Goal: Entertainment & Leisure: Consume media (video, audio)

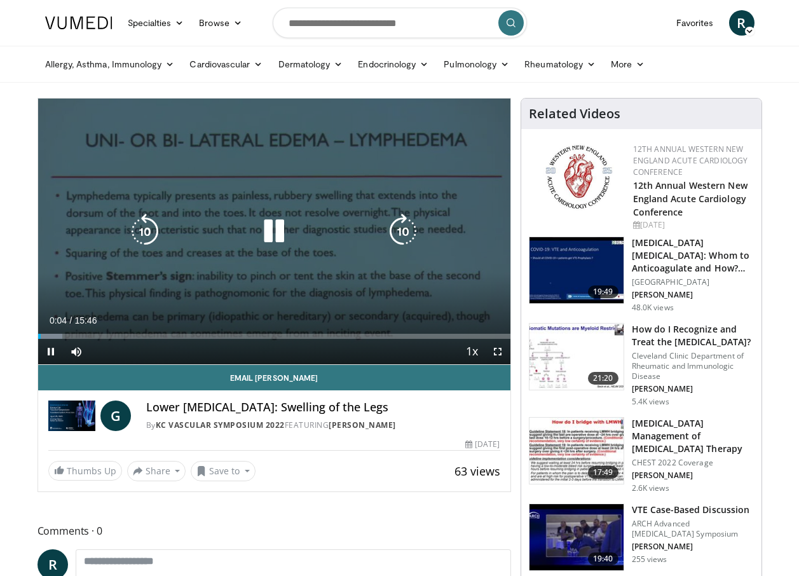
click at [276, 231] on icon "Video Player" at bounding box center [274, 231] width 36 height 36
click at [388, 185] on div "10 seconds Tap to unmute" at bounding box center [274, 231] width 472 height 266
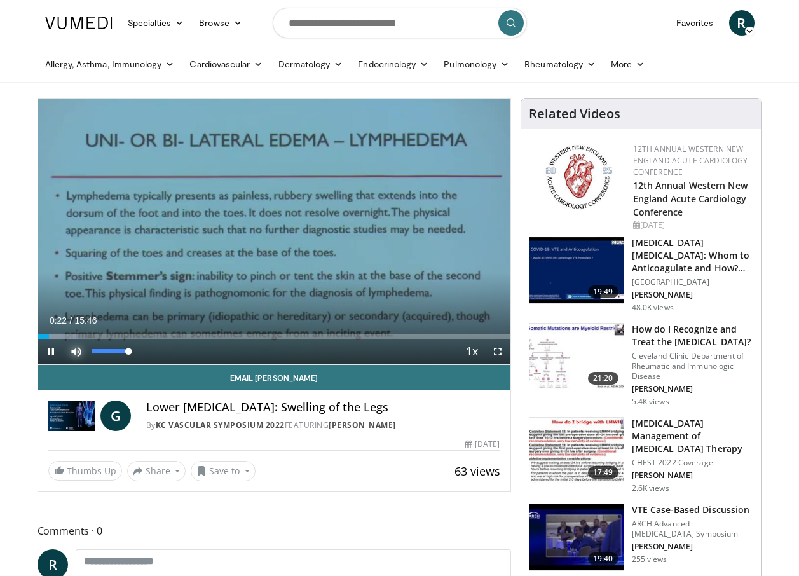
click at [75, 351] on span "Video Player" at bounding box center [76, 351] width 25 height 25
click at [80, 352] on span "Video Player" at bounding box center [76, 351] width 25 height 25
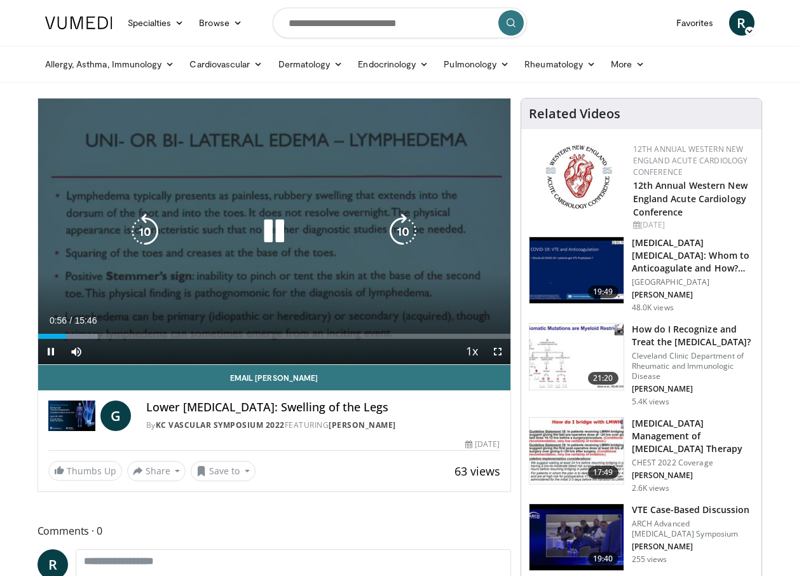
click at [137, 230] on icon "Video Player" at bounding box center [145, 231] width 36 height 36
click at [138, 230] on icon "Video Player" at bounding box center [145, 231] width 36 height 36
click at [147, 231] on icon "Video Player" at bounding box center [145, 231] width 36 height 36
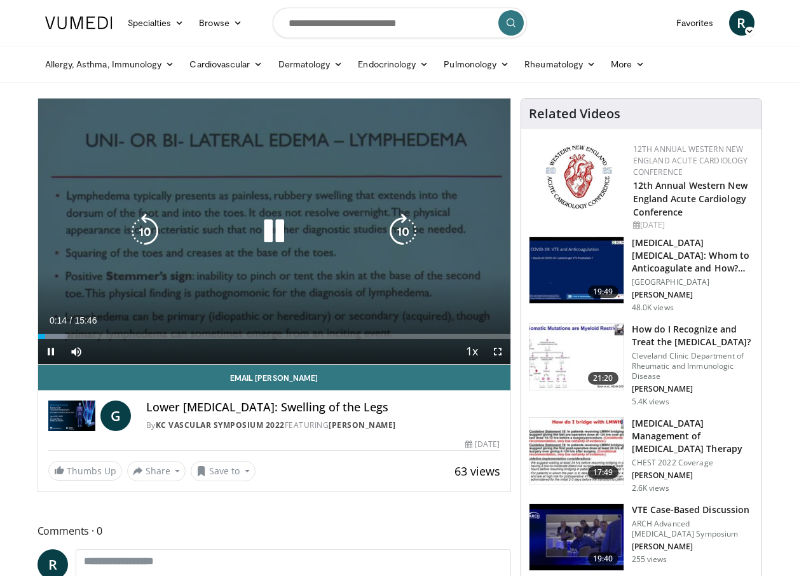
click at [276, 231] on icon "Video Player" at bounding box center [274, 231] width 36 height 36
drag, startPoint x: 499, startPoint y: 348, endPoint x: 502, endPoint y: 395, distance: 47.1
click at [499, 348] on span "Video Player" at bounding box center [497, 351] width 25 height 25
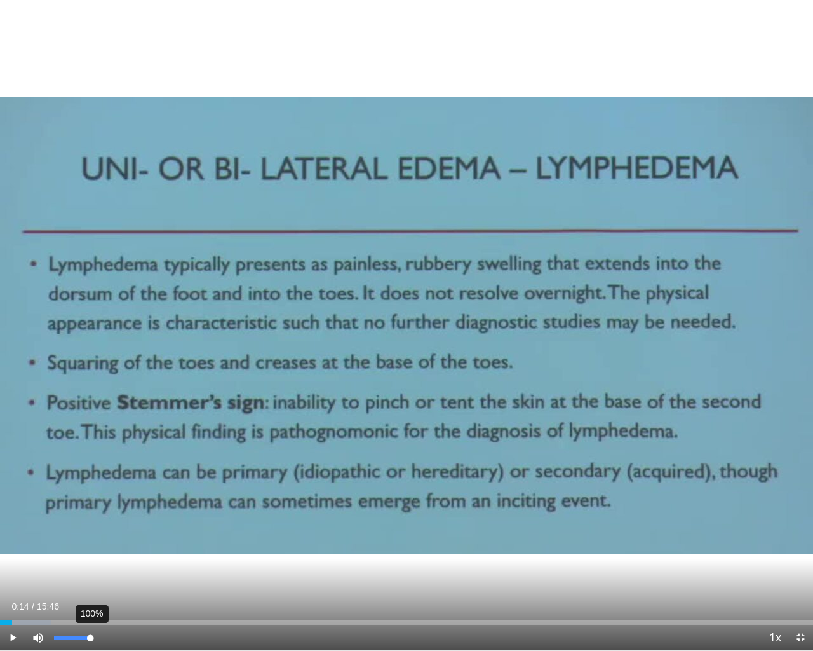
click at [90, 575] on div "Volume Level" at bounding box center [72, 637] width 36 height 4
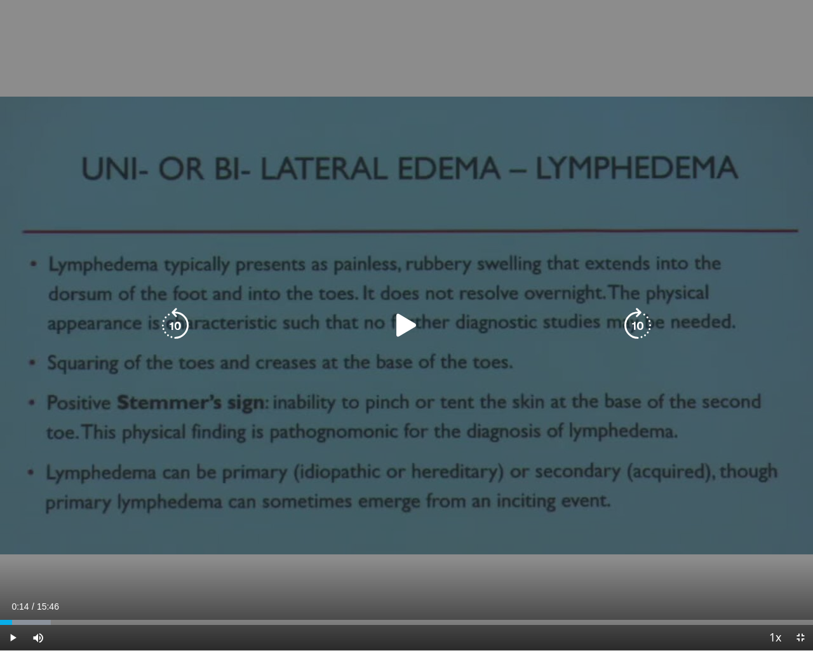
click at [399, 320] on icon "Video Player" at bounding box center [407, 325] width 36 height 36
click at [338, 357] on div "20 seconds Tap to unmute" at bounding box center [406, 325] width 813 height 650
click at [401, 327] on icon "Video Player" at bounding box center [407, 325] width 36 height 36
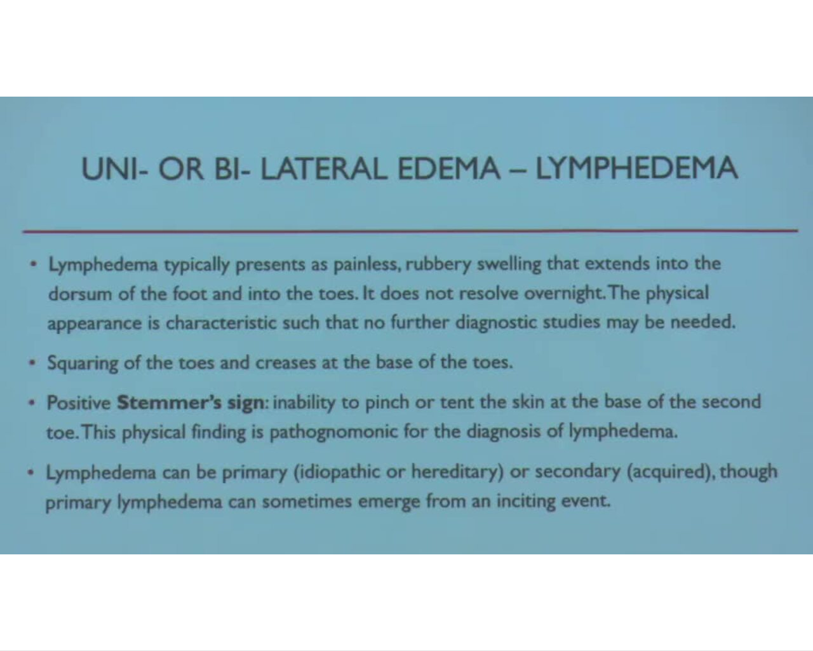
click at [401, 327] on div "20 seconds Tap to unmute" at bounding box center [406, 325] width 813 height 650
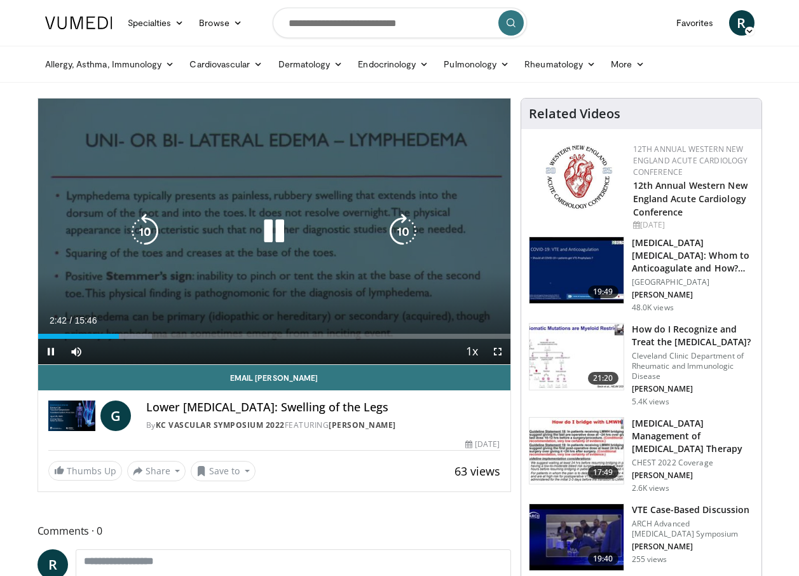
click at [275, 210] on div "20 seconds Tap to unmute" at bounding box center [274, 231] width 472 height 266
click at [288, 222] on icon "Video Player" at bounding box center [274, 231] width 36 height 36
click at [286, 246] on icon "Video Player" at bounding box center [274, 231] width 36 height 36
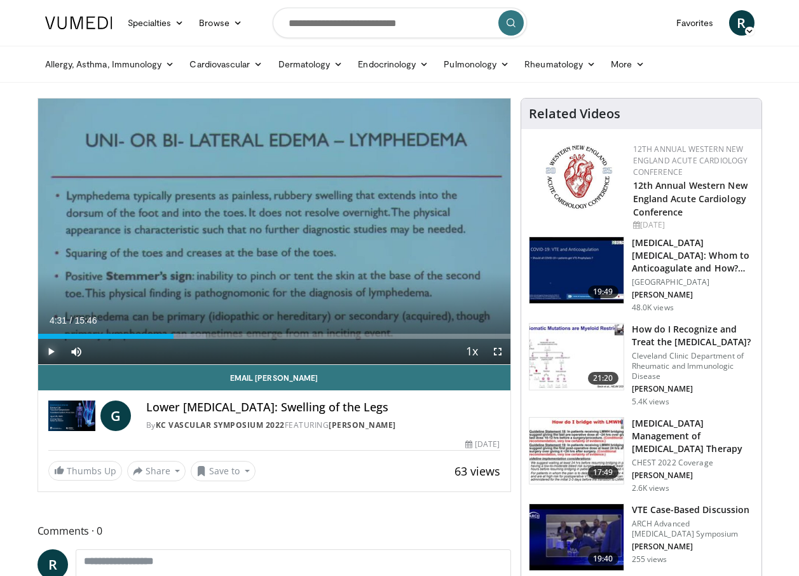
click at [44, 353] on span "Video Player" at bounding box center [50, 351] width 25 height 25
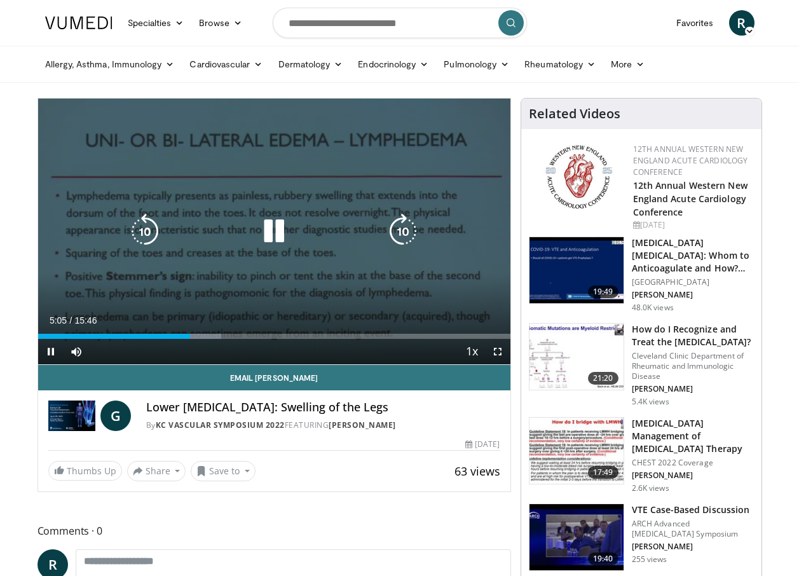
click at [292, 235] on div "Video Player" at bounding box center [273, 231] width 283 height 25
click at [285, 234] on icon "Video Player" at bounding box center [274, 231] width 36 height 36
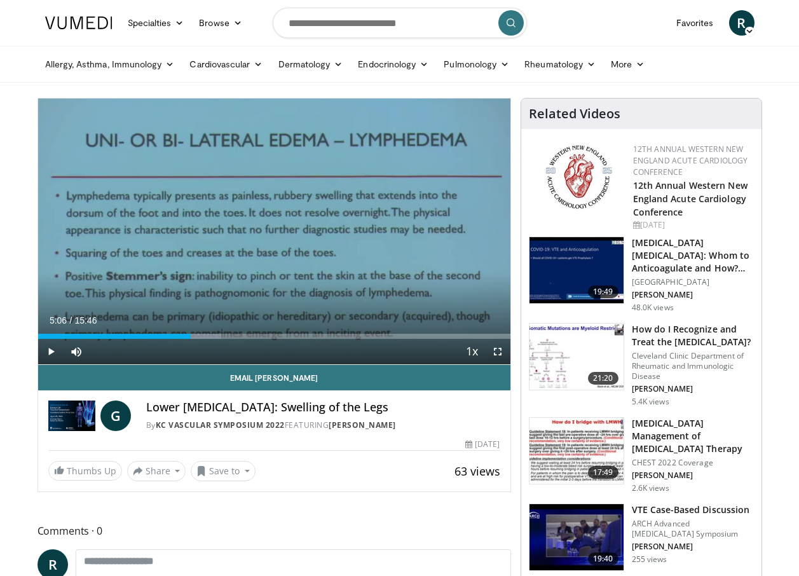
click at [284, 234] on div "20 seconds Tap to unmute" at bounding box center [274, 231] width 472 height 266
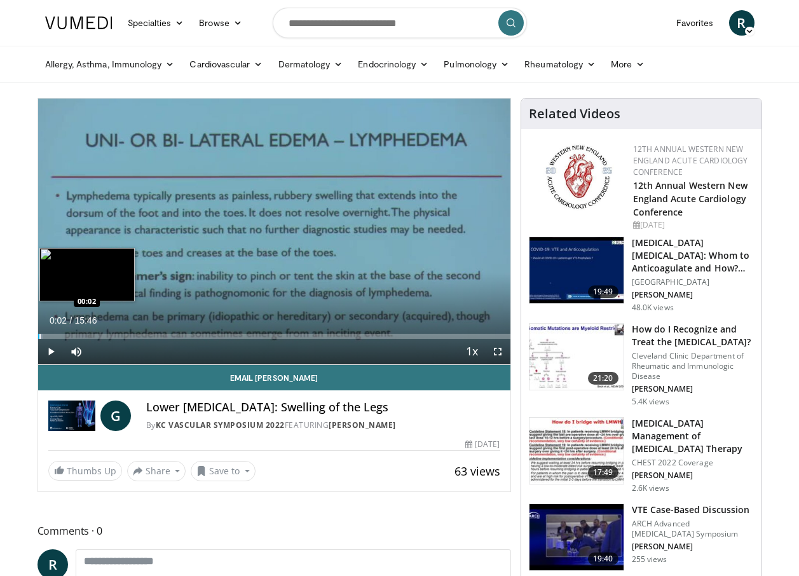
drag, startPoint x: 191, startPoint y: 335, endPoint x: 39, endPoint y: 337, distance: 152.5
click at [39, 337] on div "Progress Bar" at bounding box center [39, 336] width 1 height 5
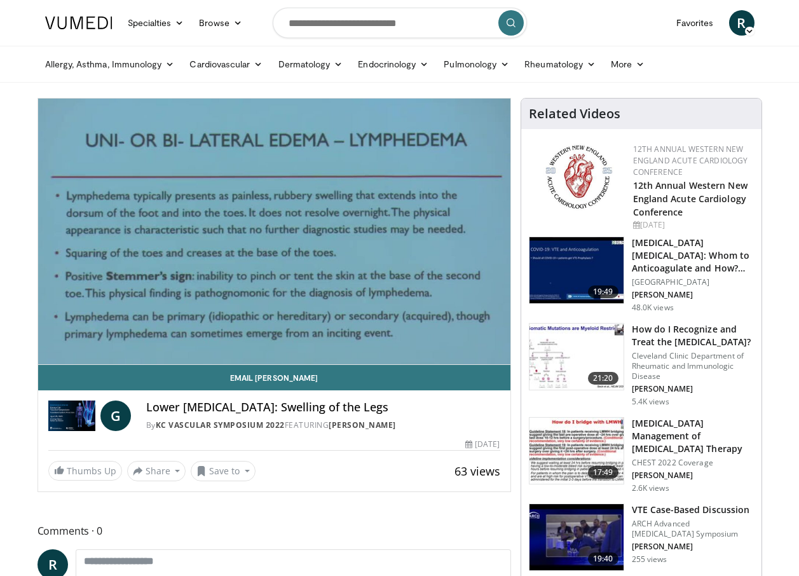
click at [273, 233] on div "20 seconds Tap to unmute" at bounding box center [274, 231] width 472 height 266
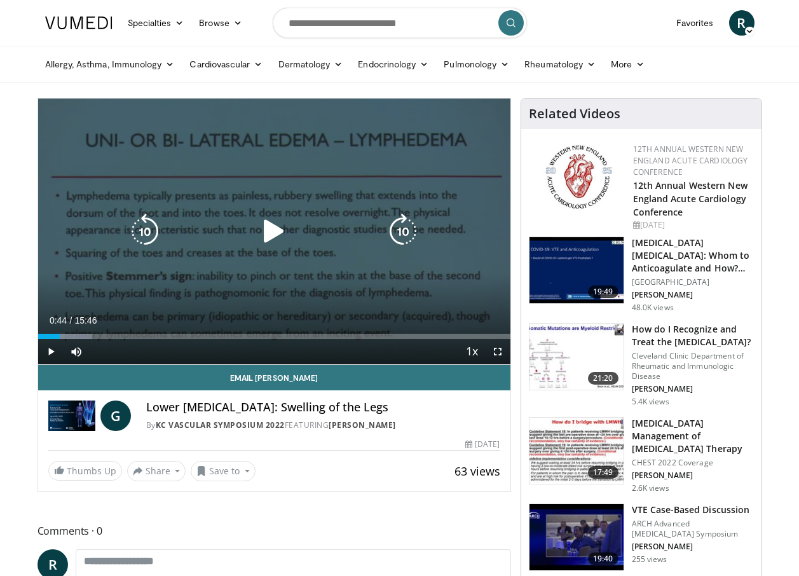
click at [269, 226] on icon "Video Player" at bounding box center [274, 231] width 36 height 36
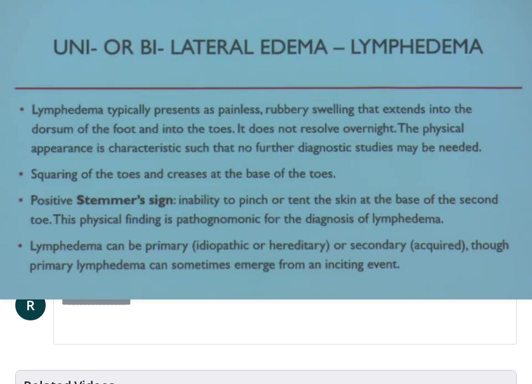
scroll to position [296, 0]
